Goal: Check status: Check status

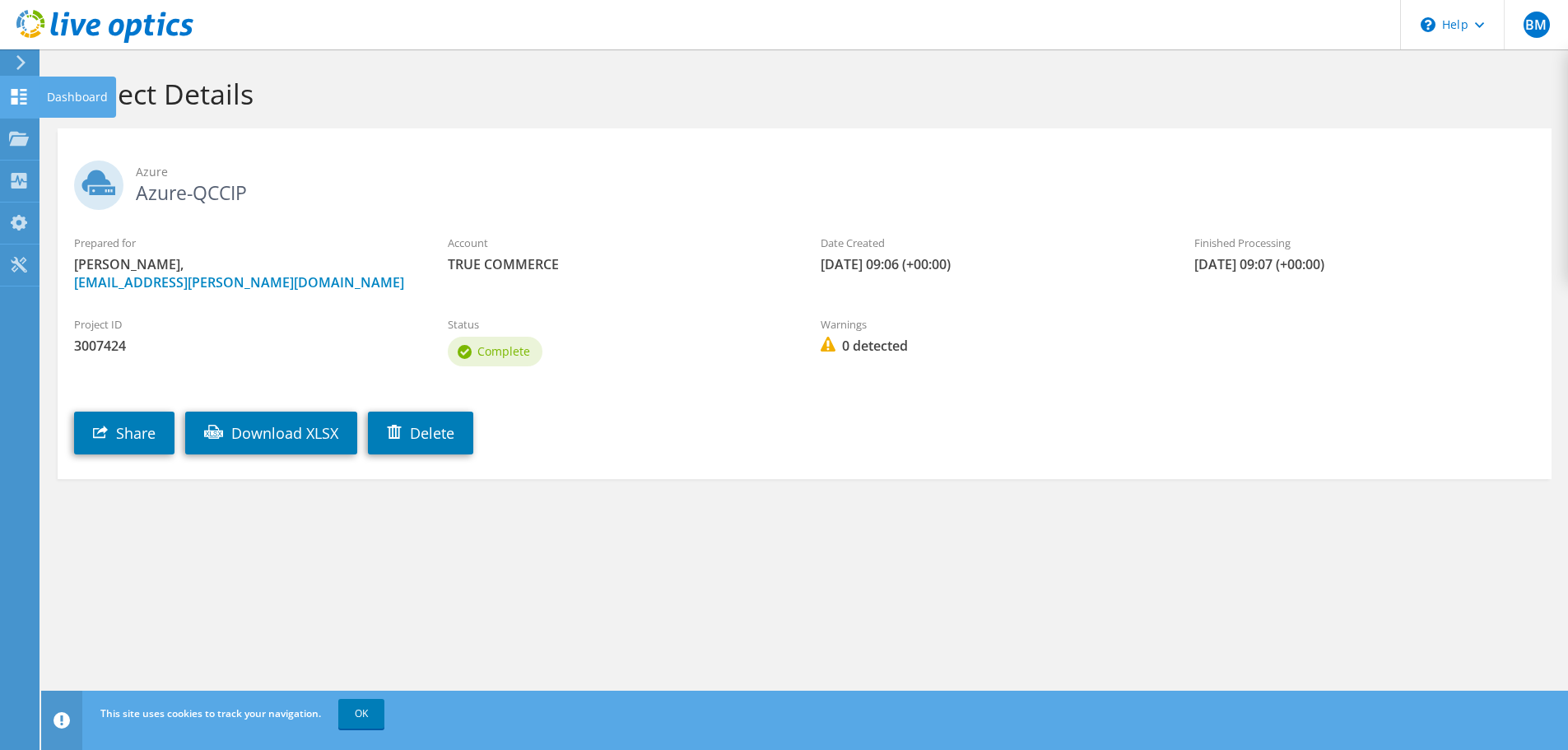
click at [18, 99] on icon at bounding box center [19, 97] width 20 height 15
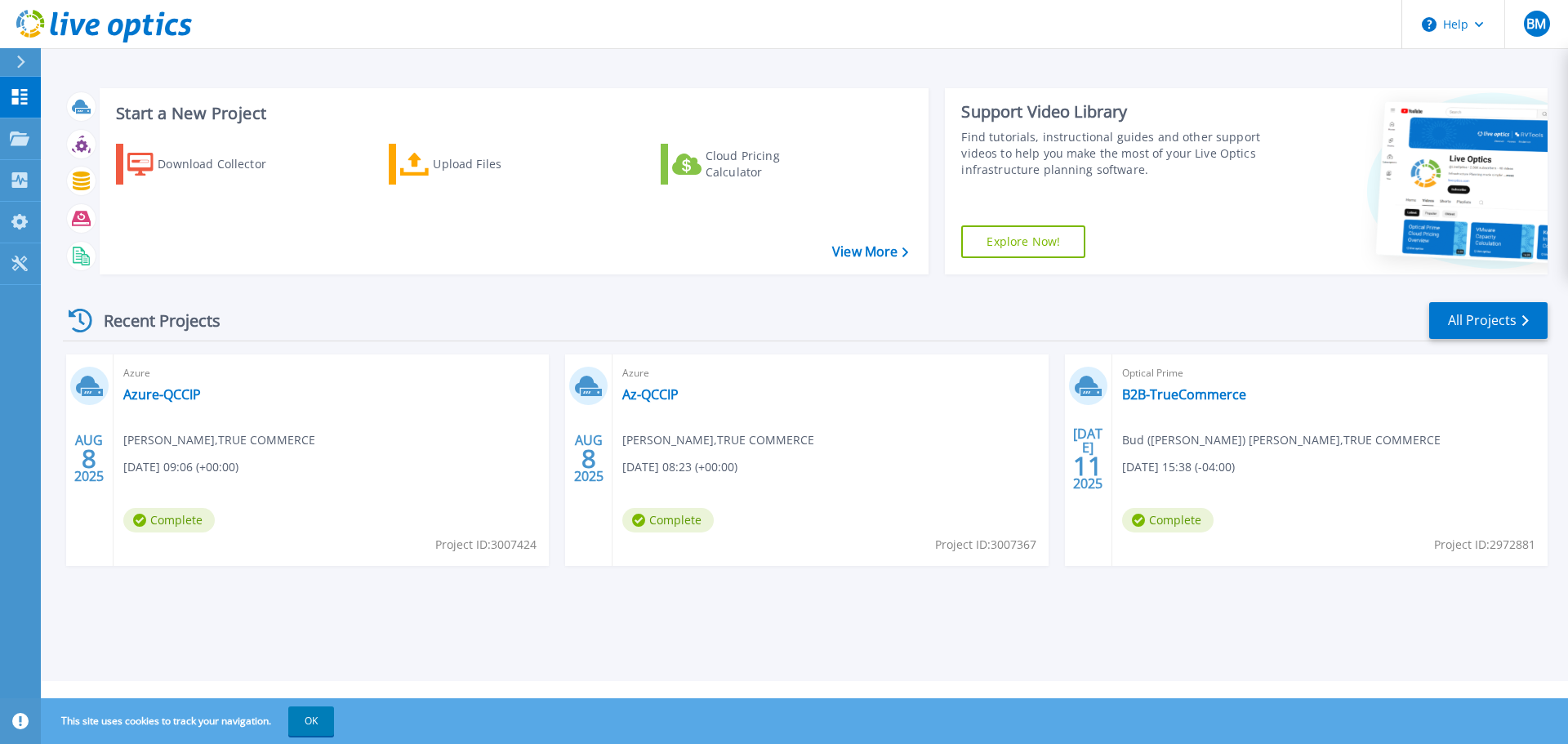
click at [105, 430] on div "AUG 8 2025" at bounding box center [89, 460] width 47 height 212
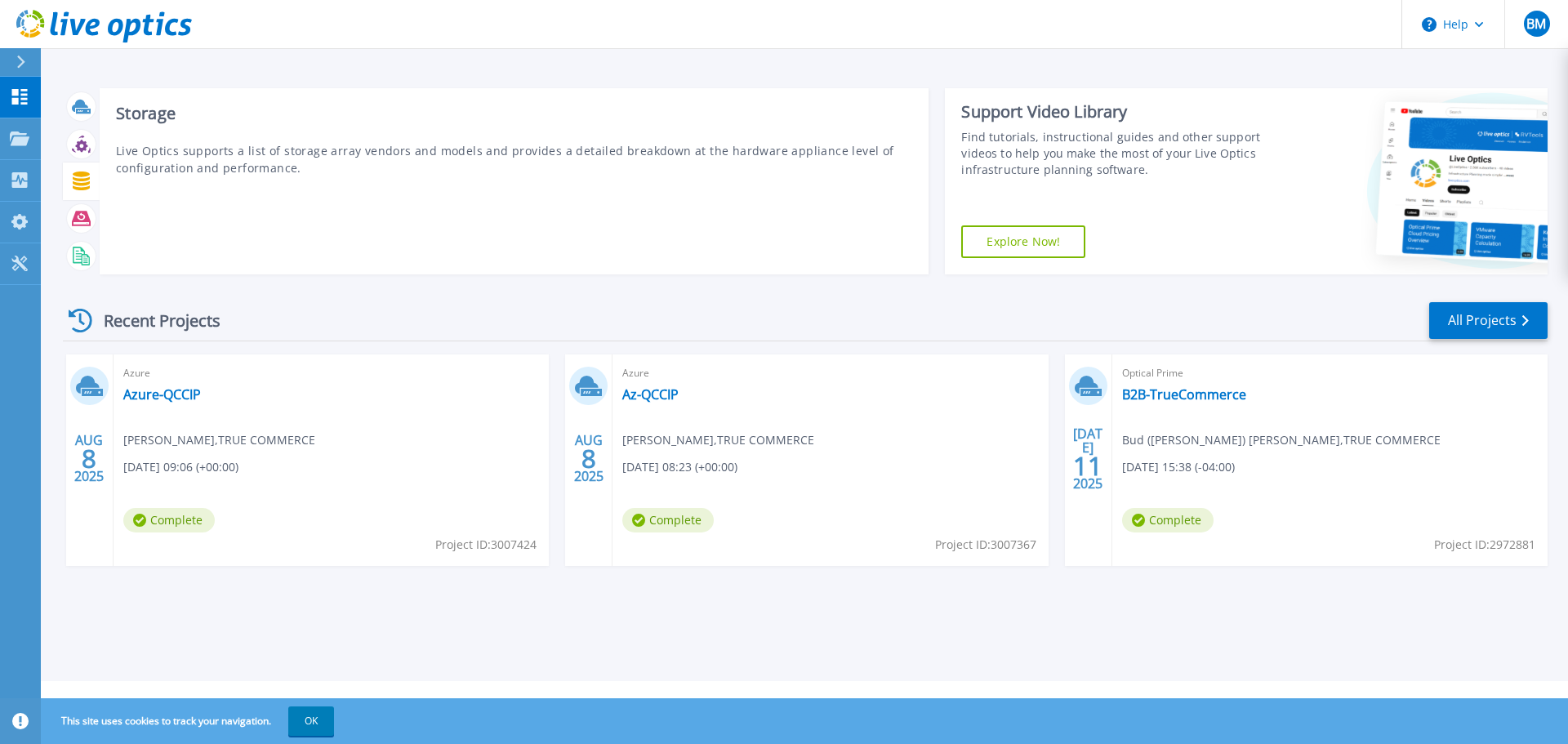
click at [81, 177] on icon at bounding box center [81, 181] width 17 height 19
click at [74, 182] on icon at bounding box center [81, 181] width 19 height 19
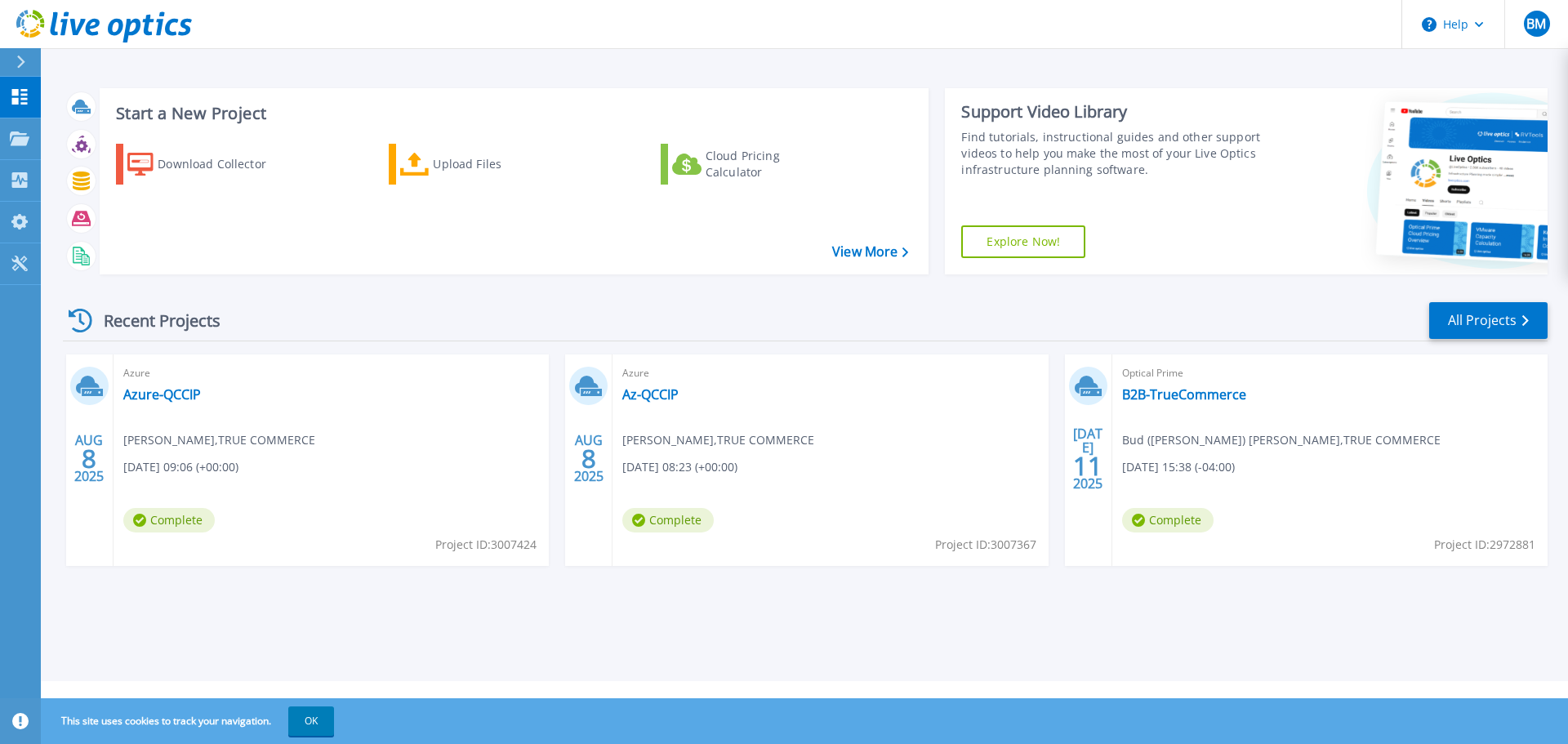
click at [153, 407] on div "Azure Azure-QCCIP Bud Mahoney , TRUE COMMERCE 08/08/2025, 09:06 (+00:00) Comple…" at bounding box center [331, 460] width 436 height 212
click at [154, 397] on link "Azure-QCCIP" at bounding box center [162, 394] width 77 height 16
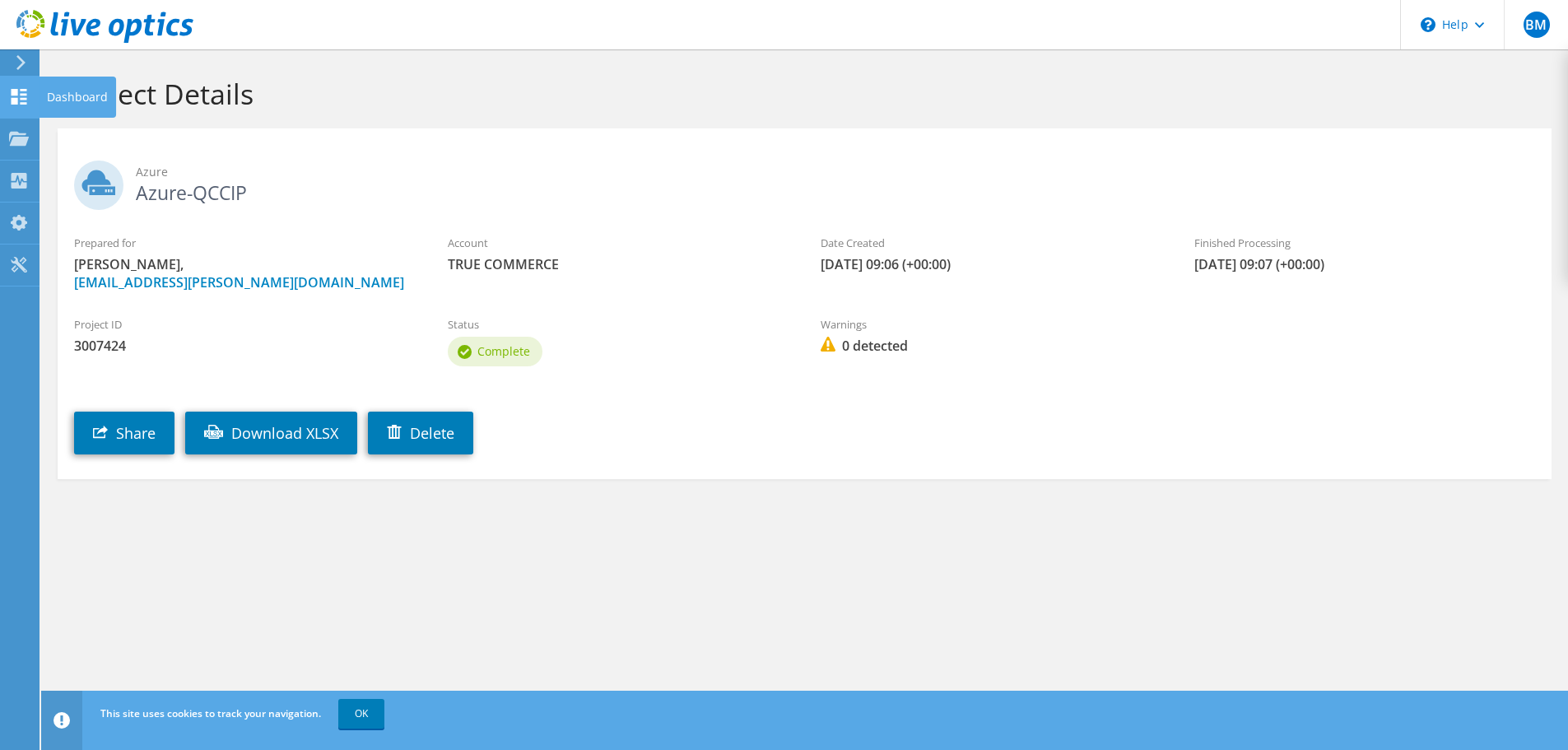
click at [68, 100] on div "Dashboard" at bounding box center [78, 97] width 78 height 41
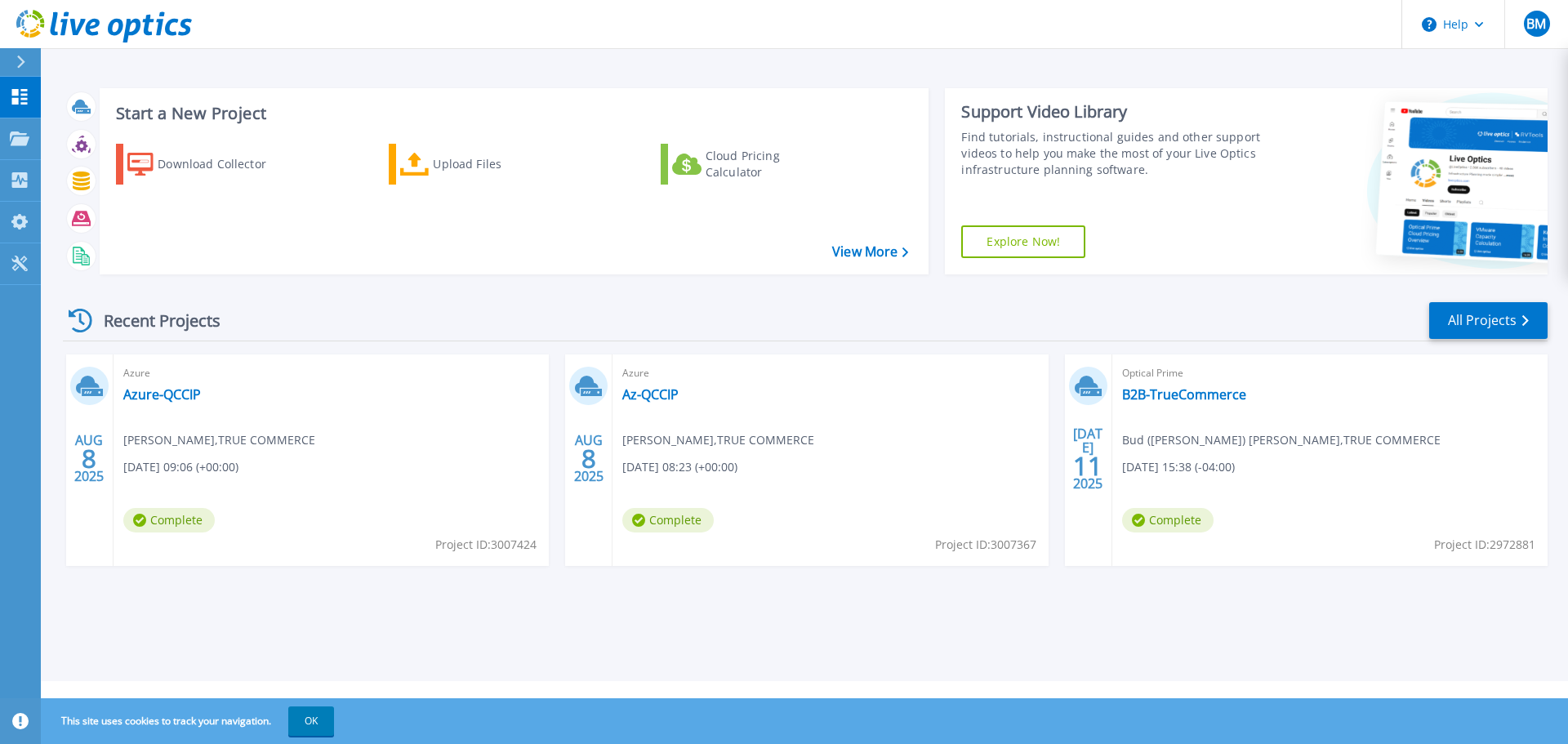
click at [170, 521] on span "Complete" at bounding box center [168, 520] width 91 height 24
drag, startPoint x: 166, startPoint y: 446, endPoint x: 163, endPoint y: 418, distance: 28.2
click at [166, 440] on span "[PERSON_NAME] , TRUE COMMERCE" at bounding box center [219, 439] width 192 height 18
click at [159, 395] on link "Azure-QCCIP" at bounding box center [162, 394] width 77 height 16
